Goal: Transaction & Acquisition: Purchase product/service

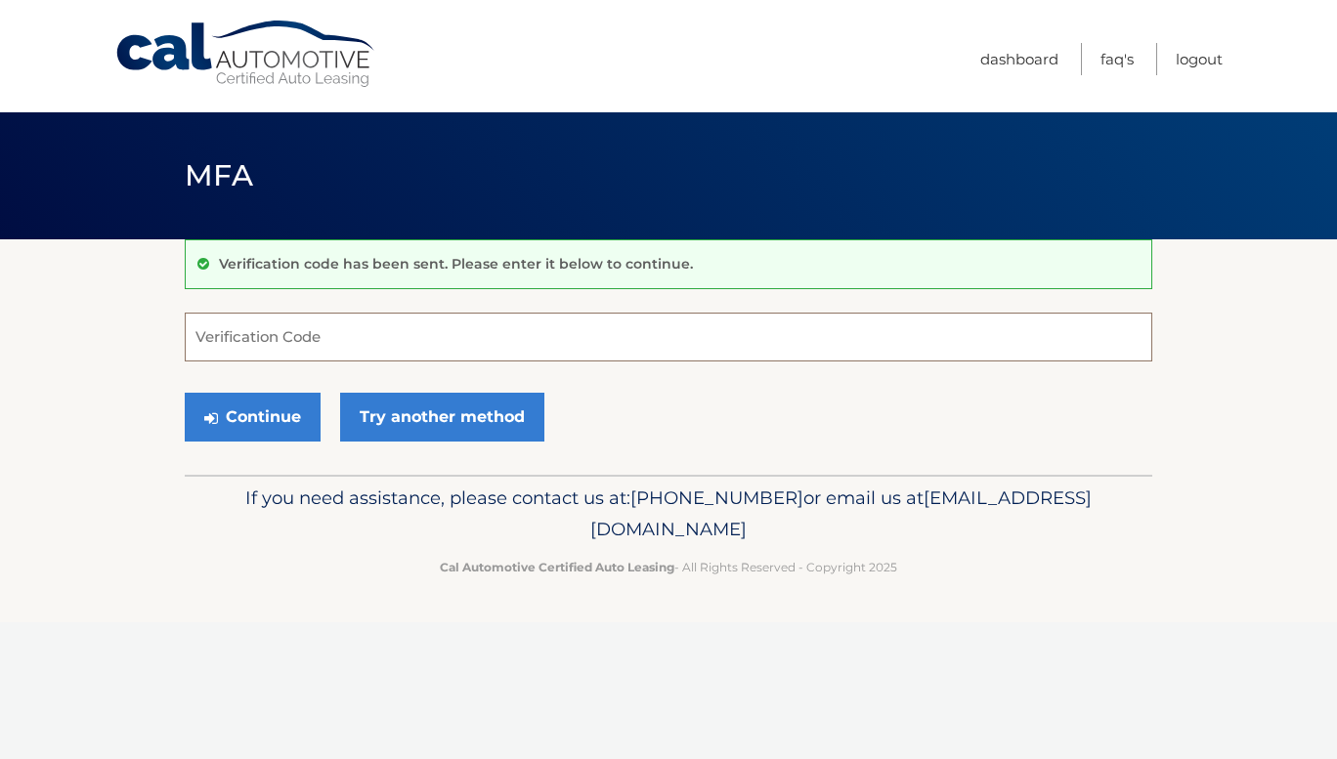
click at [383, 343] on input "Verification Code" at bounding box center [669, 337] width 968 height 49
type input "077771"
click at [185, 393] on button "Continue" at bounding box center [253, 417] width 136 height 49
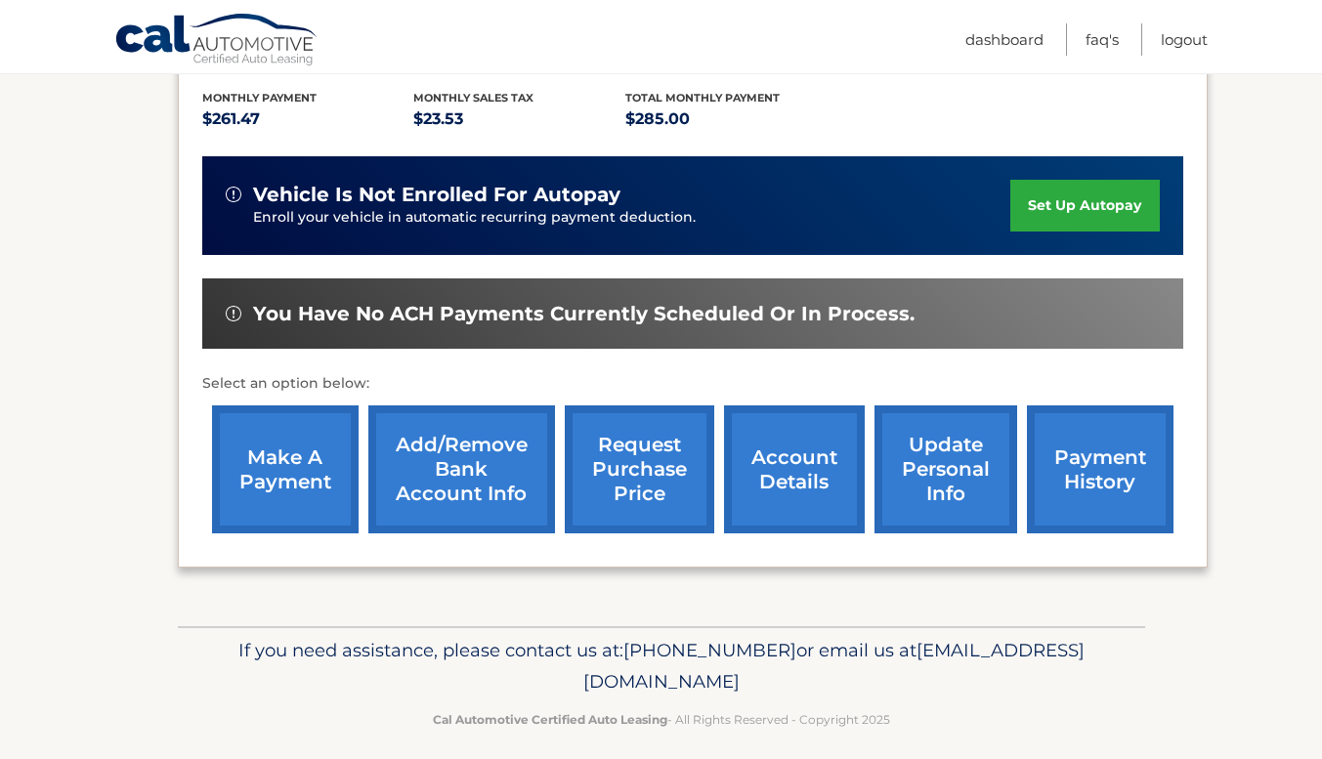
scroll to position [419, 0]
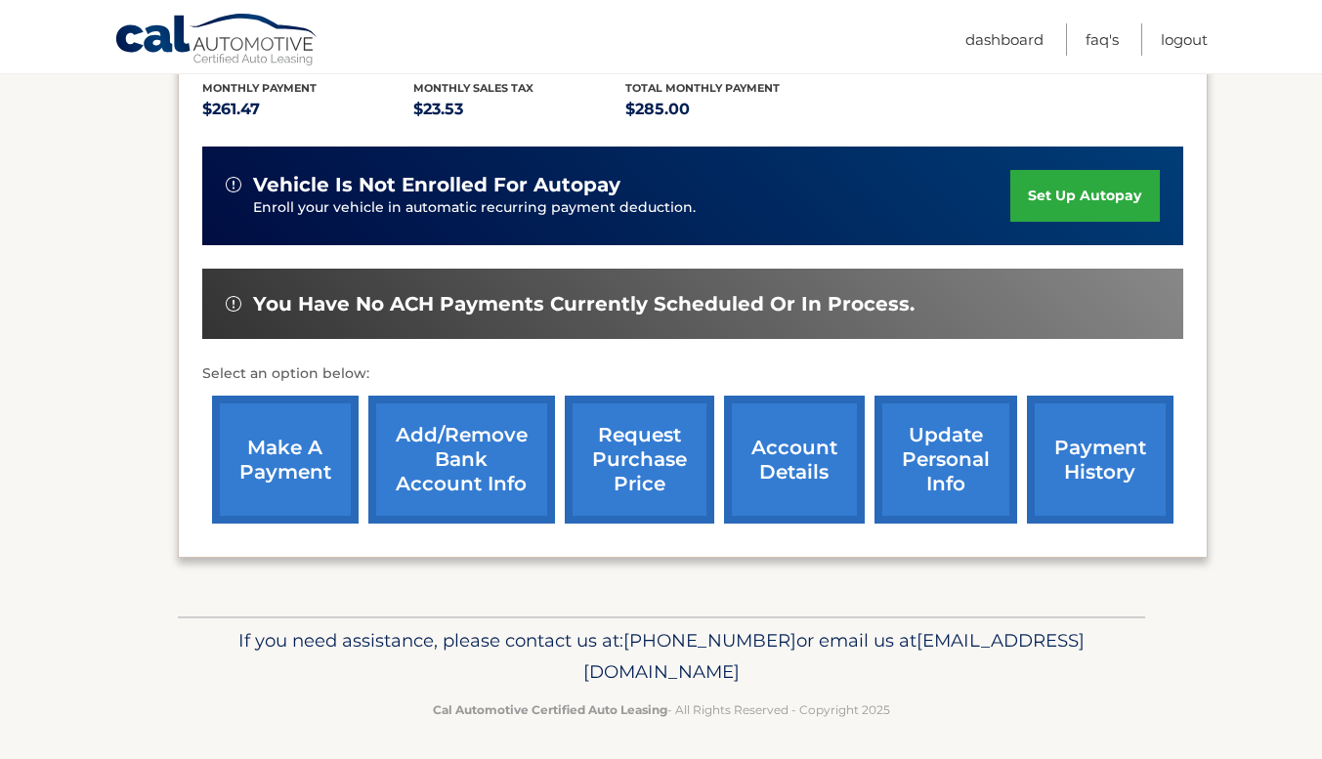
click at [305, 483] on link "make a payment" at bounding box center [285, 460] width 147 height 128
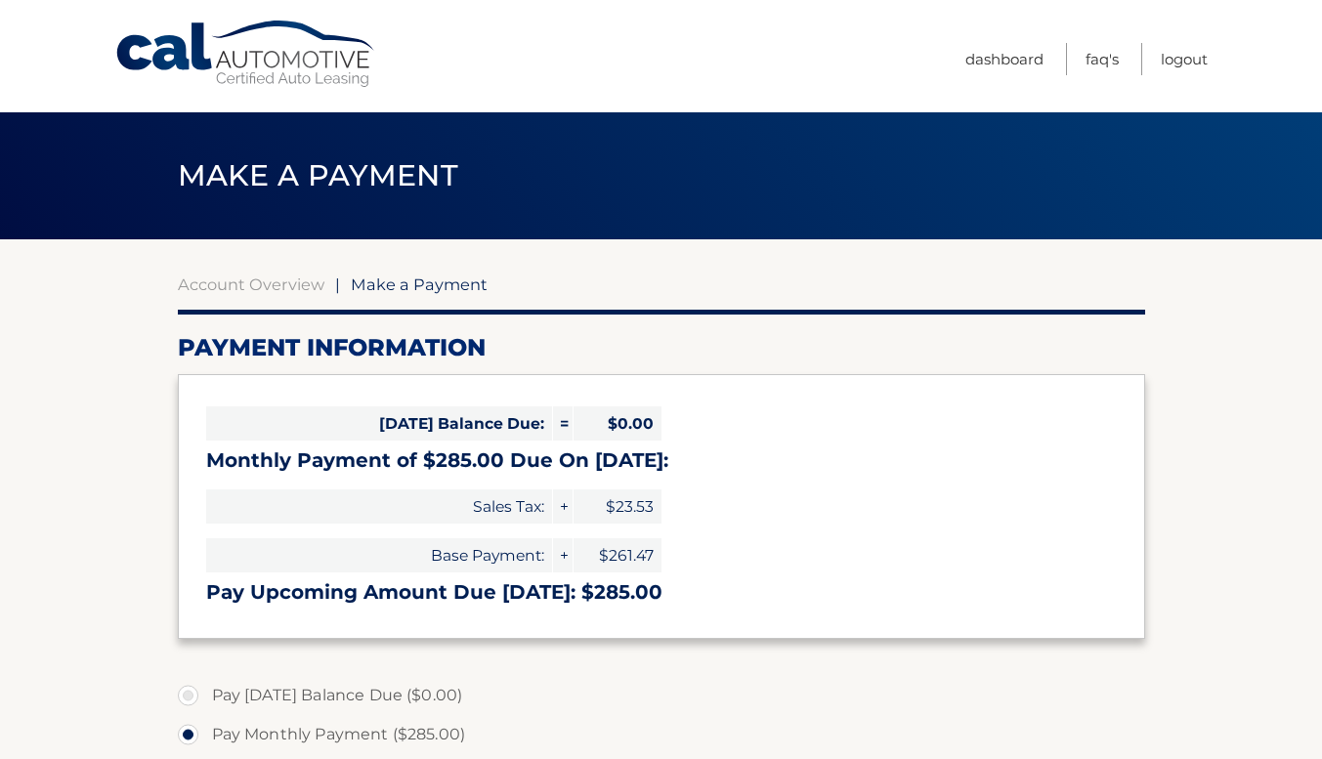
select select "ODU5YTc4Y2EtM2Q5NS00MzJmLWE5NDctOWZlZGQyZDhkMDky"
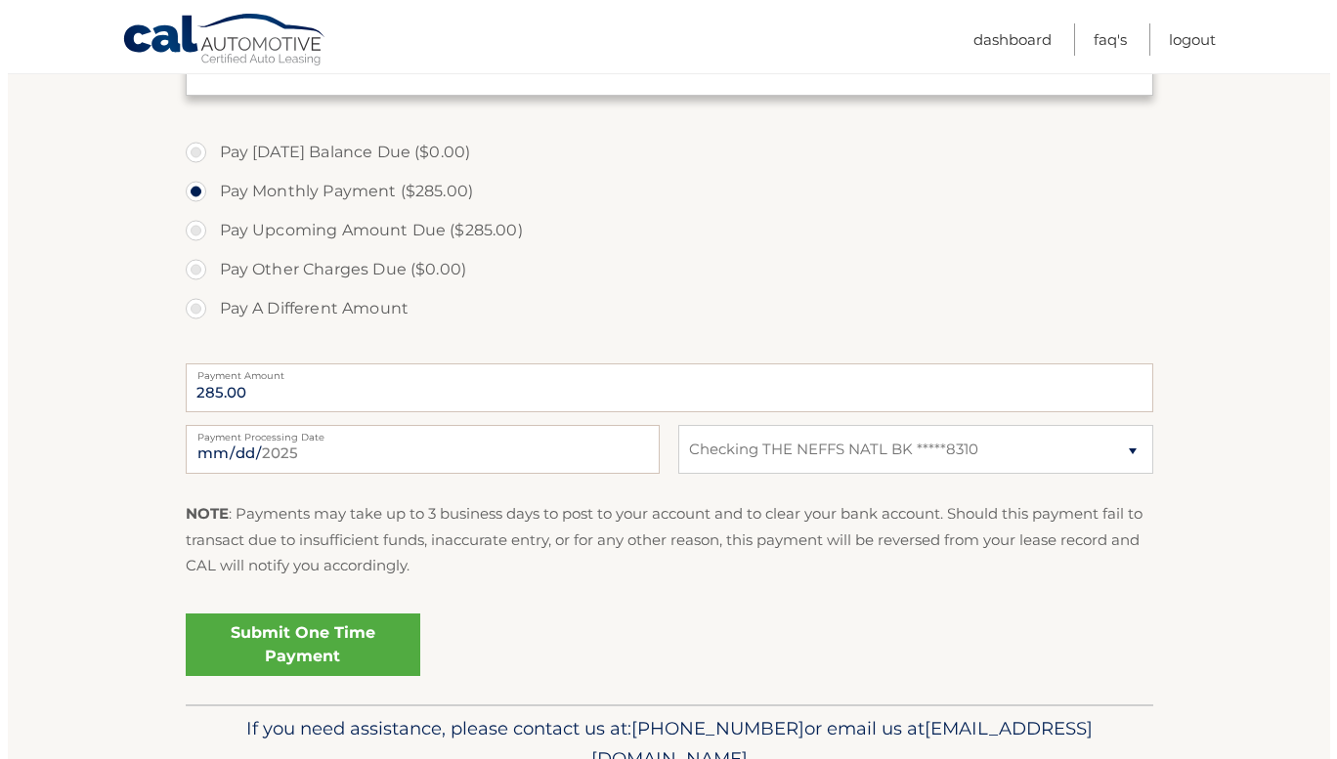
scroll to position [547, 0]
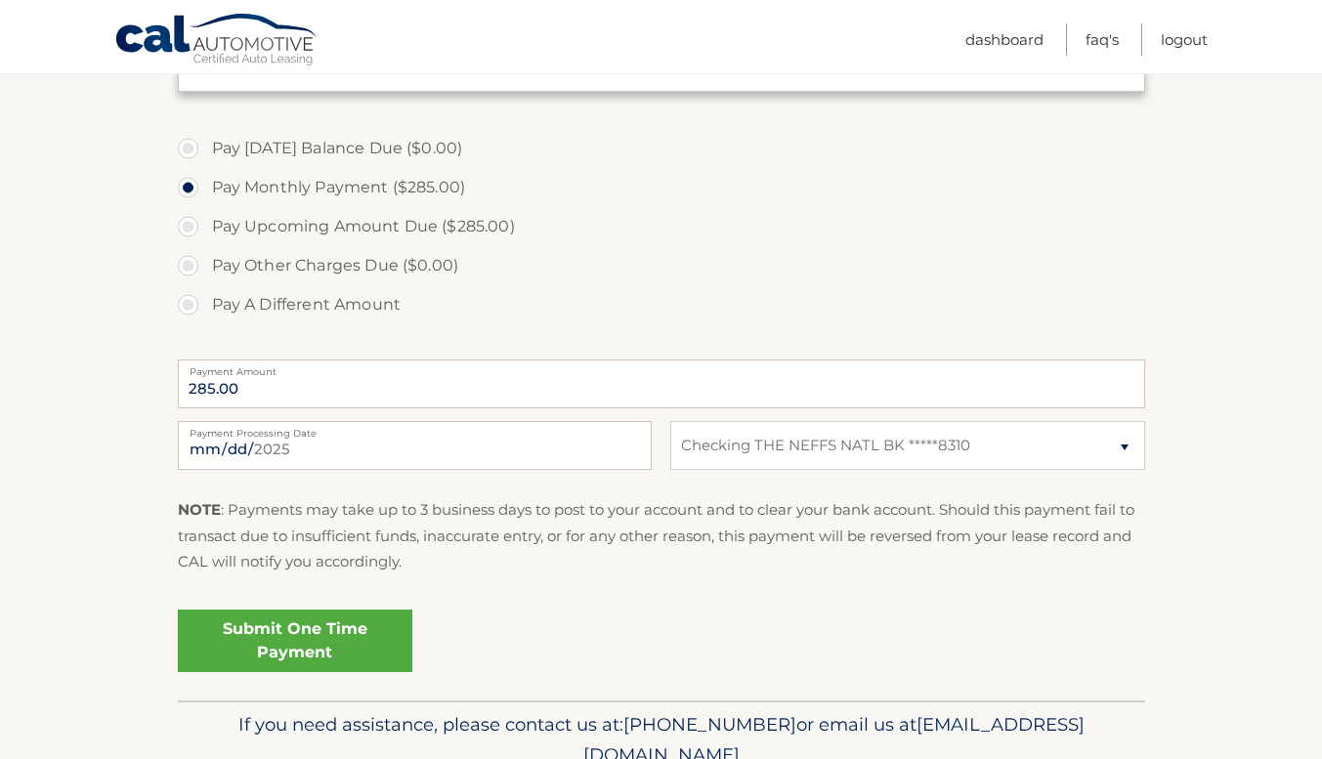
click at [296, 643] on link "Submit One Time Payment" at bounding box center [295, 641] width 235 height 63
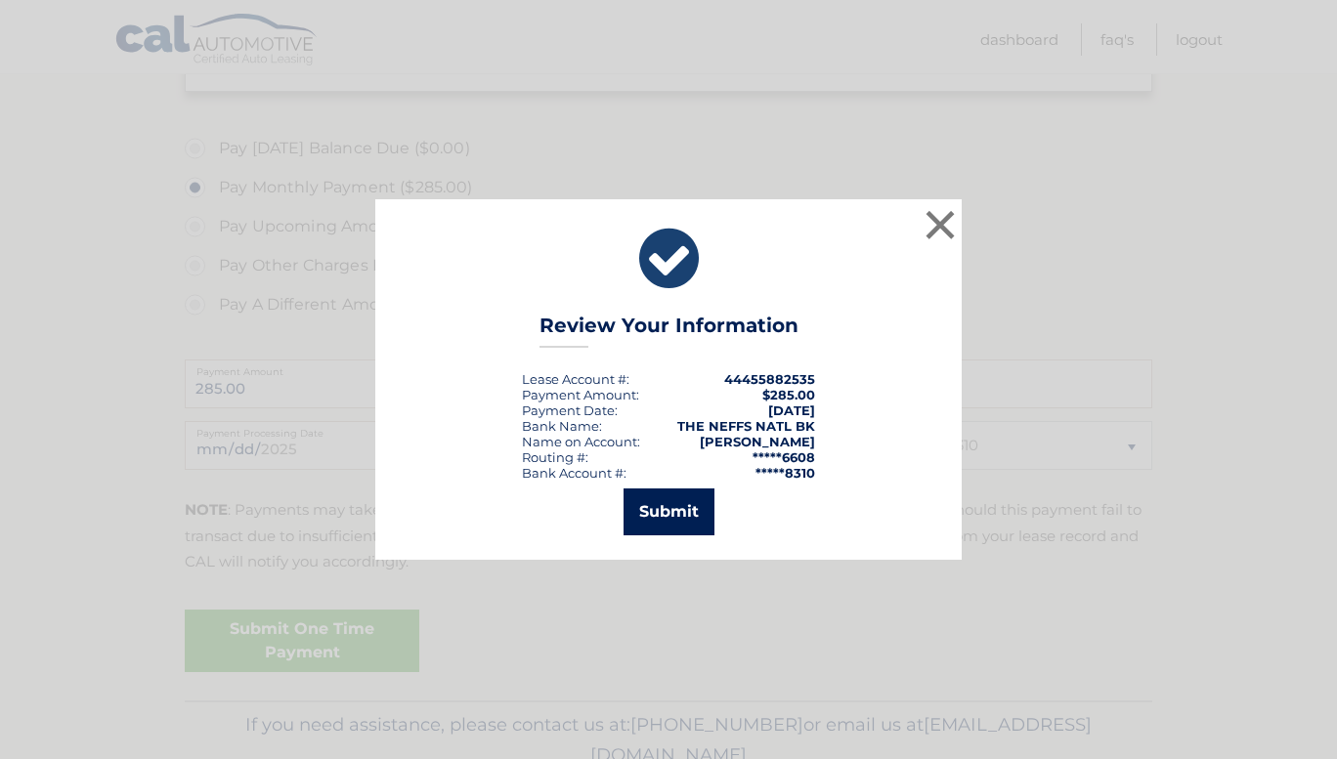
click at [677, 512] on button "Submit" at bounding box center [669, 512] width 91 height 47
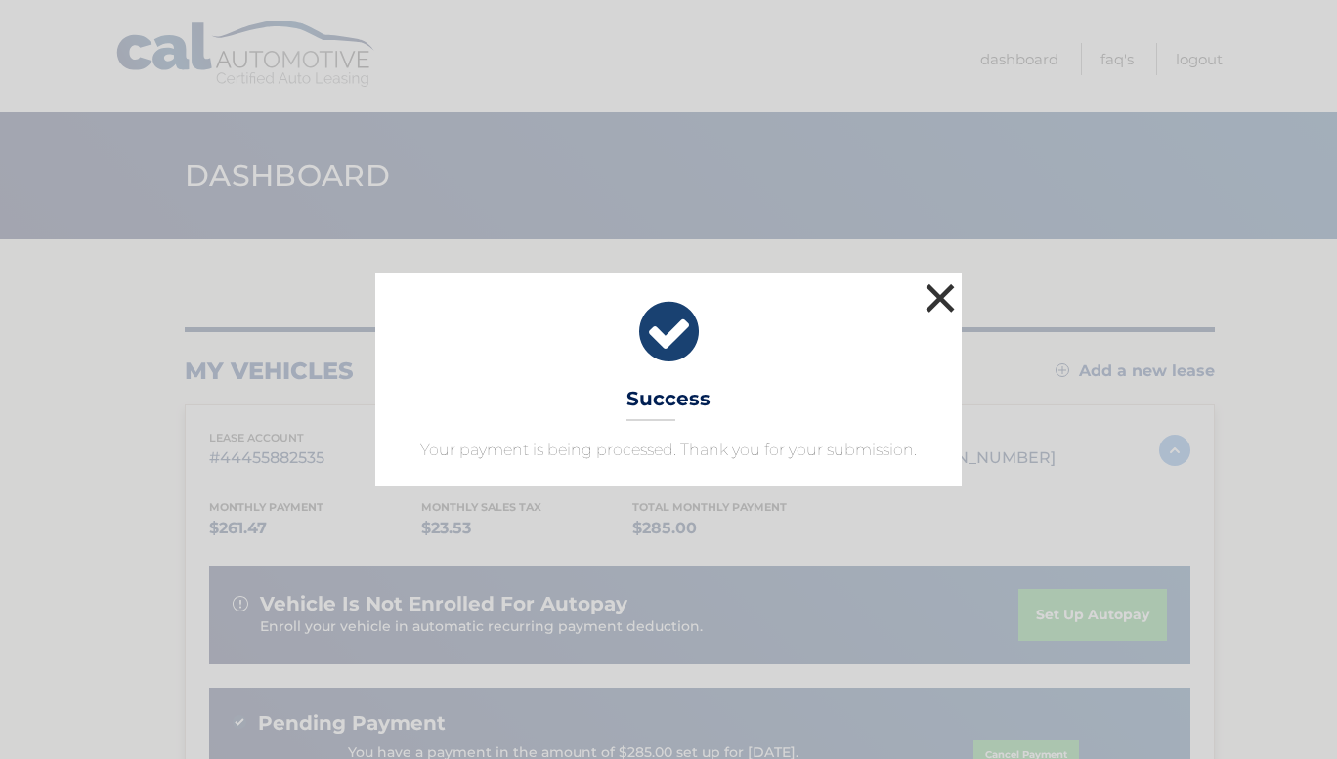
click at [935, 301] on button "×" at bounding box center [940, 298] width 39 height 39
